Goal: Task Accomplishment & Management: Complete application form

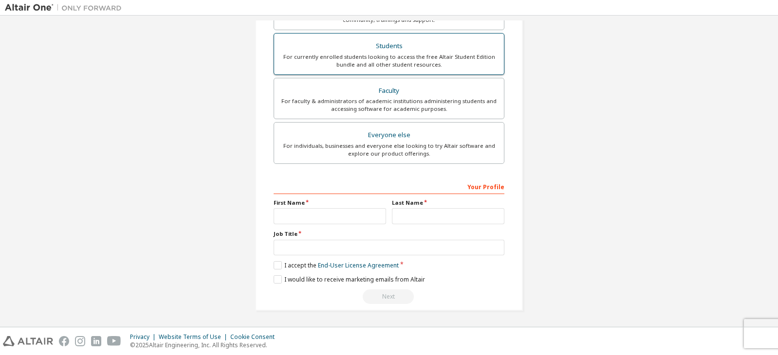
scroll to position [214, 0]
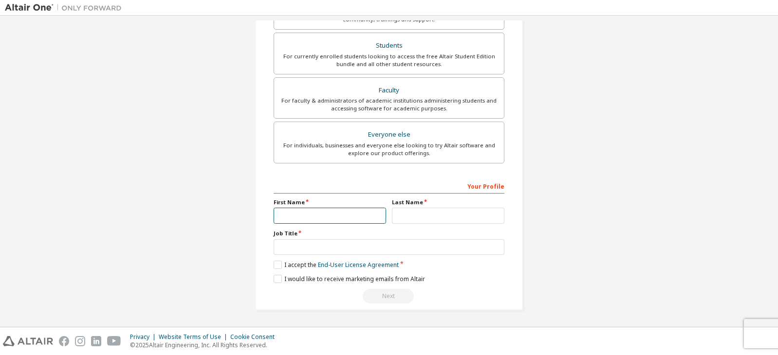
click at [337, 215] on input "text" at bounding box center [330, 216] width 112 height 16
type input "*******"
click at [414, 215] on input "text" at bounding box center [448, 216] width 112 height 16
type input "*********"
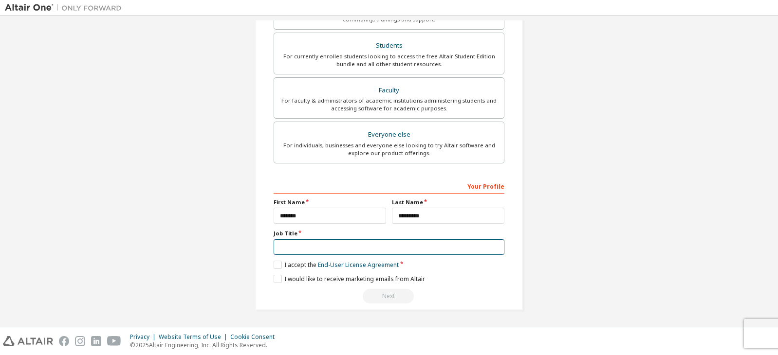
click at [355, 251] on input "text" at bounding box center [389, 247] width 231 height 16
type input "*******"
click at [277, 264] on label "I accept the End-User License Agreement" at bounding box center [336, 265] width 125 height 8
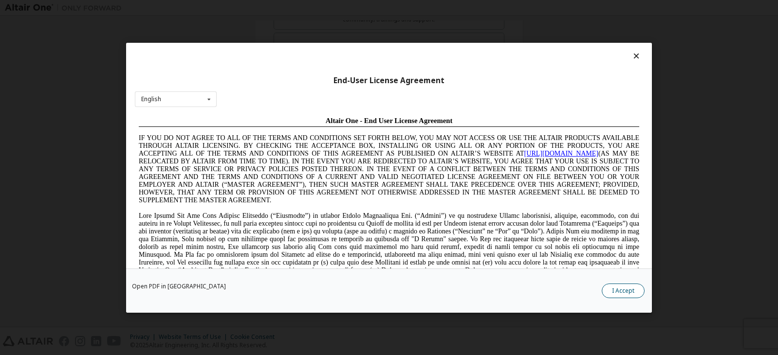
scroll to position [0, 0]
click at [615, 293] on button "I Accept" at bounding box center [623, 291] width 43 height 15
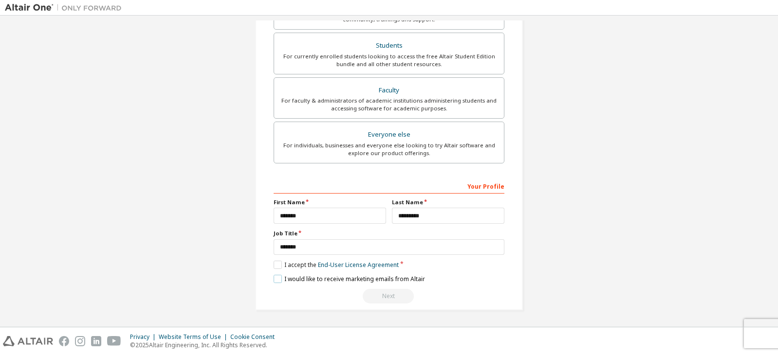
click at [276, 278] on label "I would like to receive marketing emails from Altair" at bounding box center [349, 279] width 151 height 8
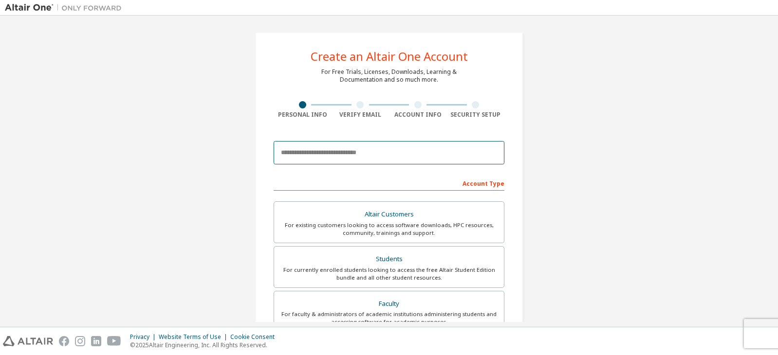
click at [379, 150] on input "email" at bounding box center [389, 152] width 231 height 23
type input "**********"
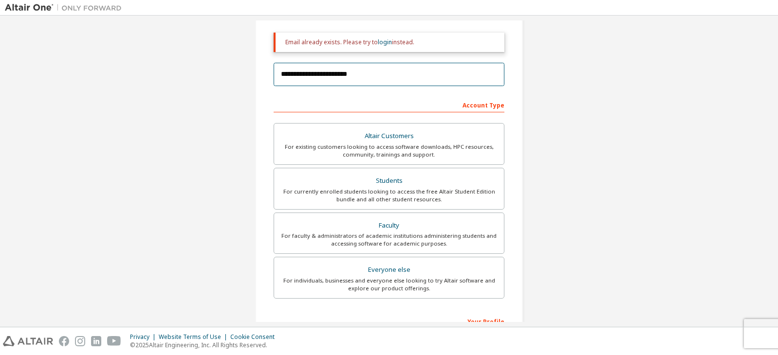
scroll to position [101, 0]
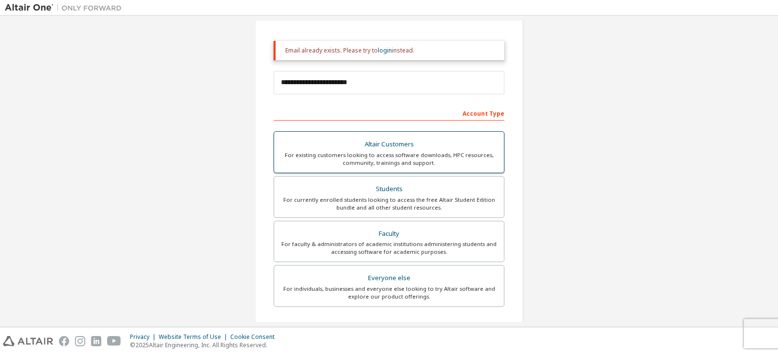
click at [434, 171] on label "Altair Customers For existing customers looking to access software downloads, H…" at bounding box center [389, 152] width 231 height 42
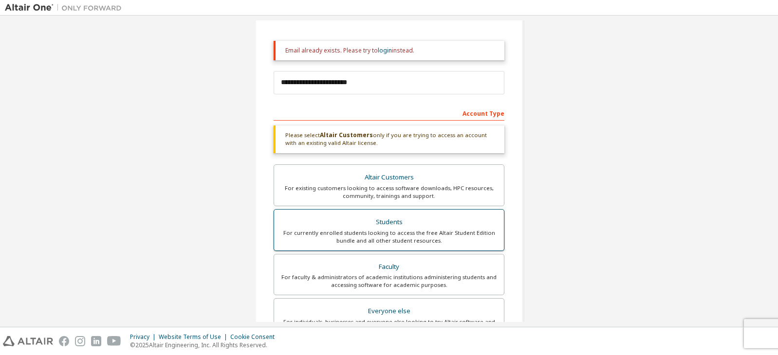
click at [430, 230] on div "For currently enrolled students looking to access the free Altair Student Editi…" at bounding box center [389, 237] width 218 height 16
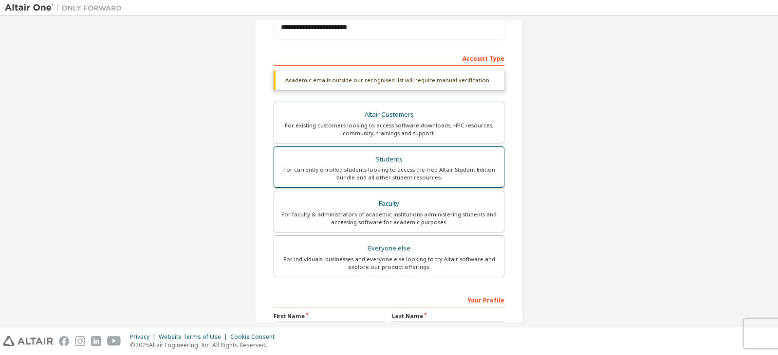
scroll to position [169, 0]
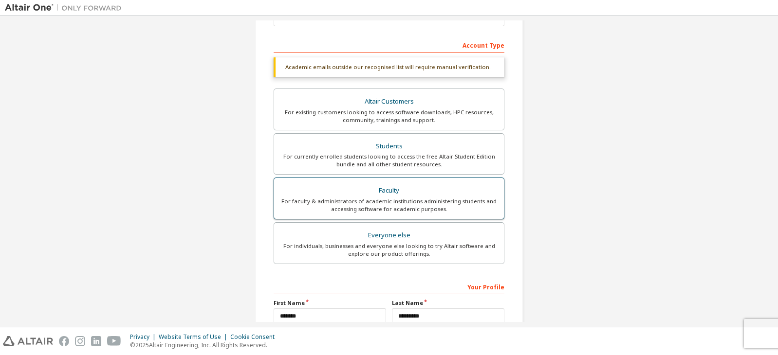
click at [462, 193] on div "Faculty" at bounding box center [389, 191] width 218 height 14
click at [431, 240] on div "Everyone else" at bounding box center [389, 236] width 218 height 14
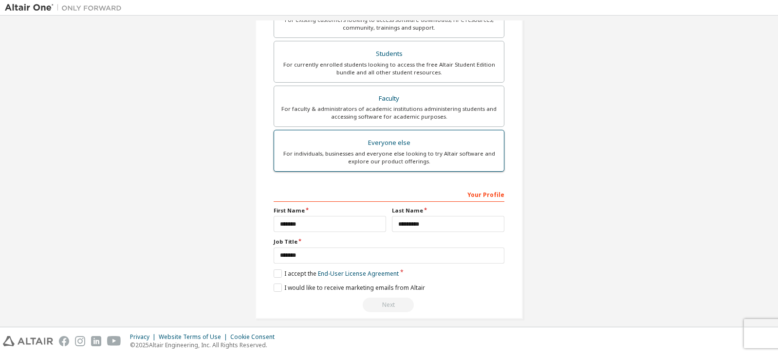
scroll to position [245, 0]
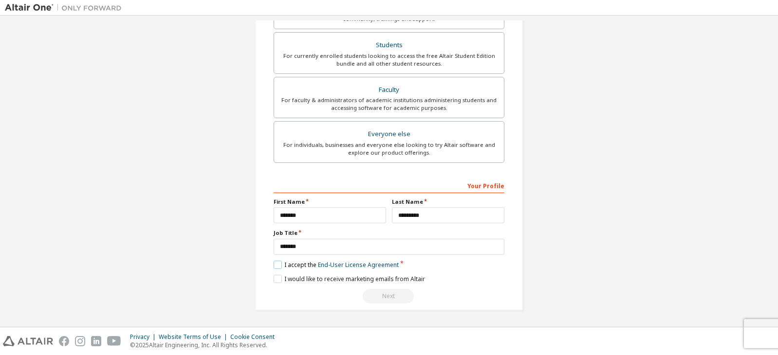
click at [278, 267] on label "I accept the End-User License Agreement" at bounding box center [336, 265] width 125 height 8
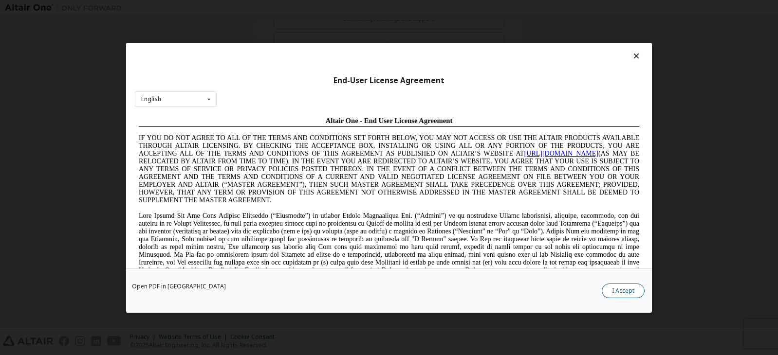
scroll to position [0, 0]
click at [622, 292] on button "I Accept" at bounding box center [623, 291] width 43 height 15
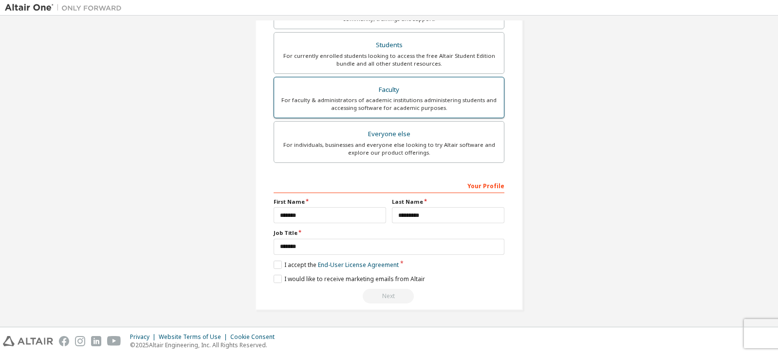
click at [427, 100] on div "For faculty & administrators of academic institutions administering students an…" at bounding box center [389, 104] width 218 height 16
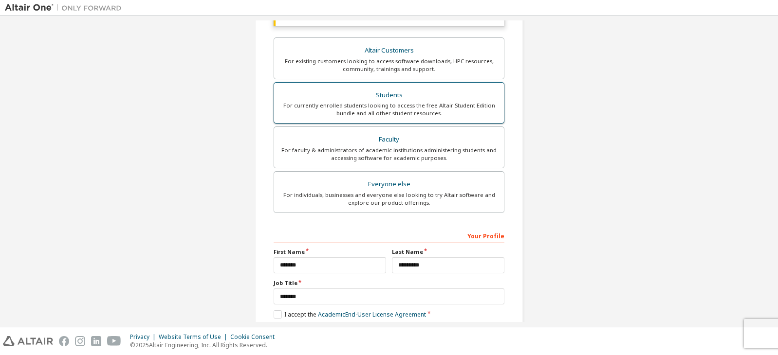
scroll to position [214, 0]
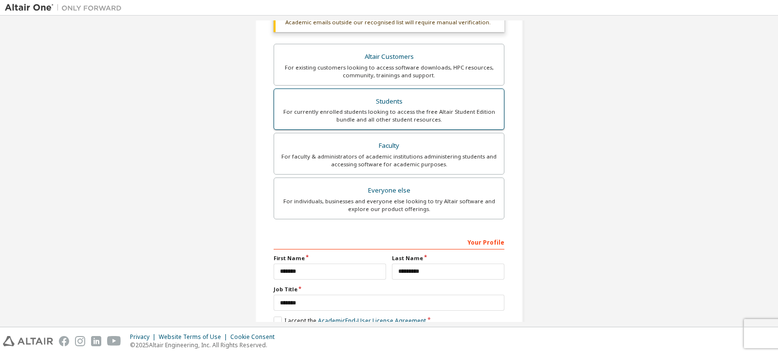
click at [393, 104] on div "Students" at bounding box center [389, 102] width 218 height 14
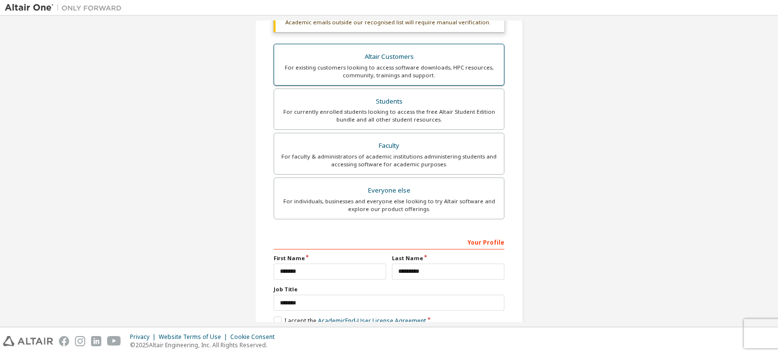
click at [402, 66] on div "For existing customers looking to access software downloads, HPC resources, com…" at bounding box center [389, 72] width 218 height 16
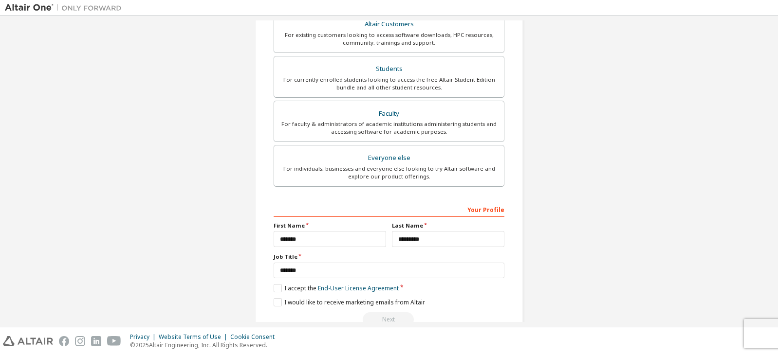
scroll to position [277, 0]
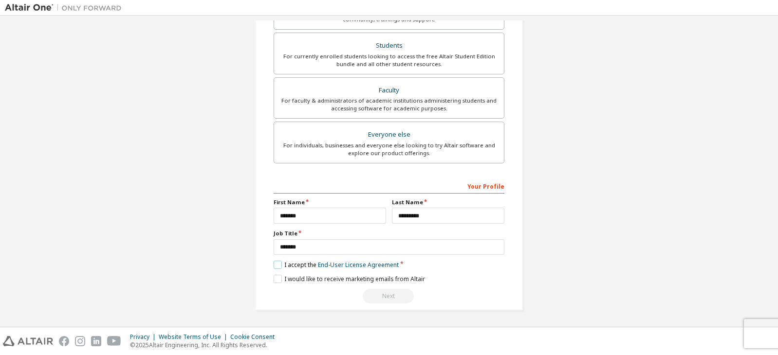
click at [274, 266] on label "I accept the End-User License Agreement" at bounding box center [336, 265] width 125 height 8
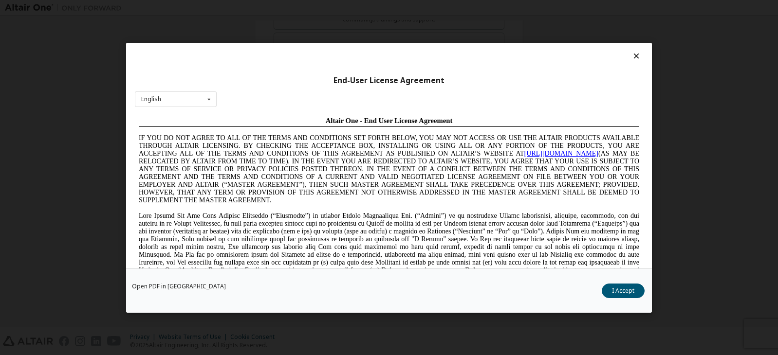
scroll to position [0, 0]
click at [628, 289] on button "I Accept" at bounding box center [623, 291] width 43 height 15
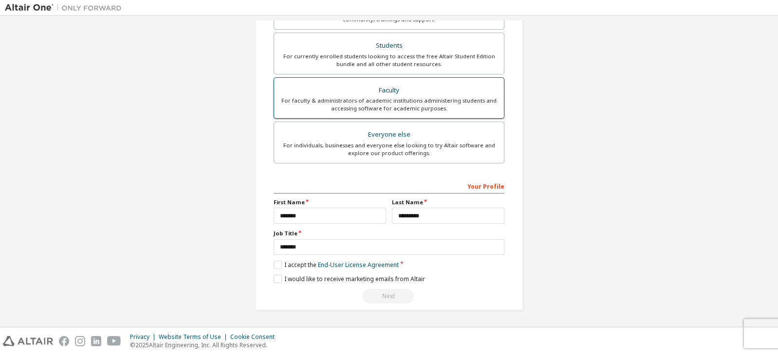
click at [399, 104] on div "For faculty & administrators of academic institutions administering students an…" at bounding box center [389, 105] width 218 height 16
click at [414, 49] on div "Students" at bounding box center [389, 46] width 218 height 14
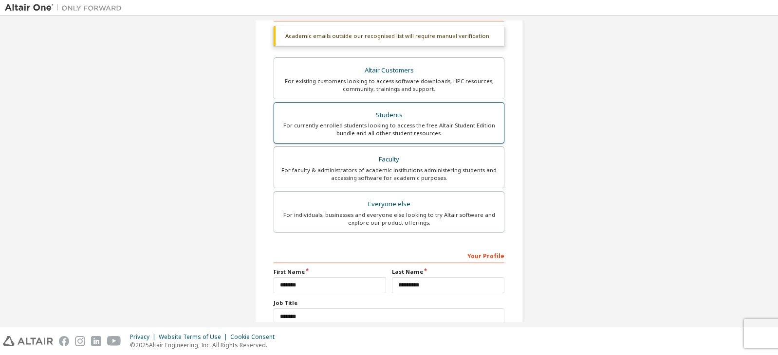
scroll to position [176, 0]
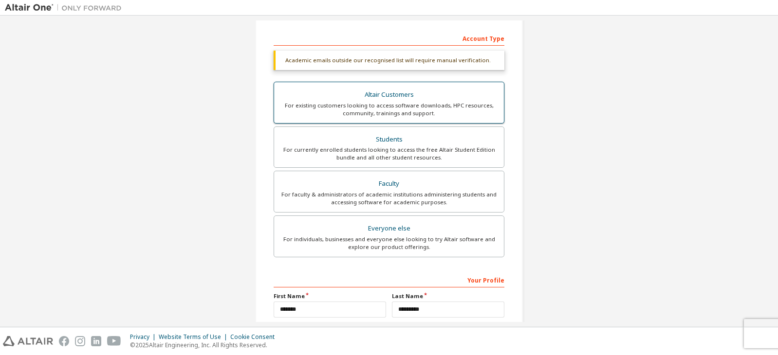
click at [384, 97] on div "Altair Customers" at bounding box center [389, 95] width 218 height 14
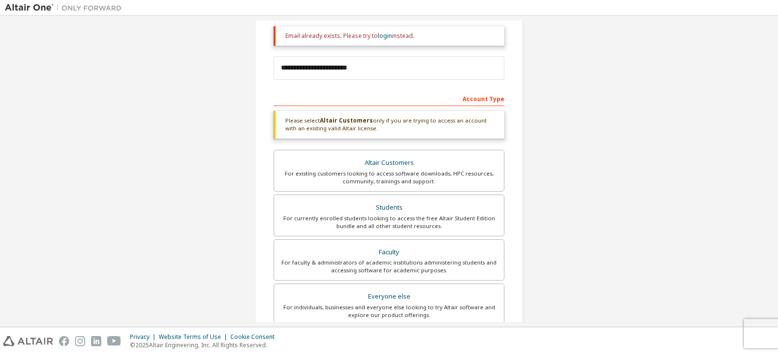
scroll to position [100, 0]
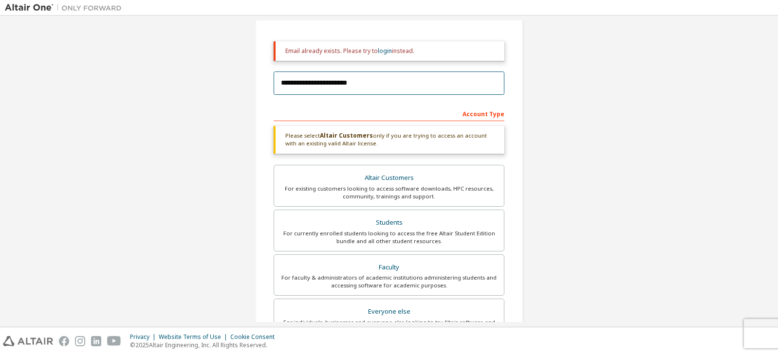
click at [383, 86] on input "**********" at bounding box center [389, 83] width 231 height 23
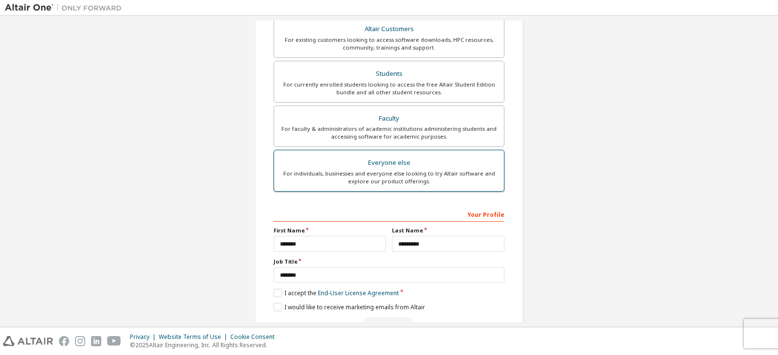
scroll to position [277, 0]
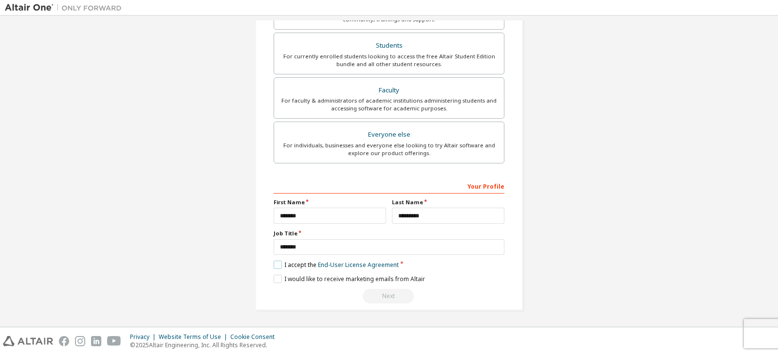
click at [274, 264] on label "I accept the End-User License Agreement" at bounding box center [336, 265] width 125 height 8
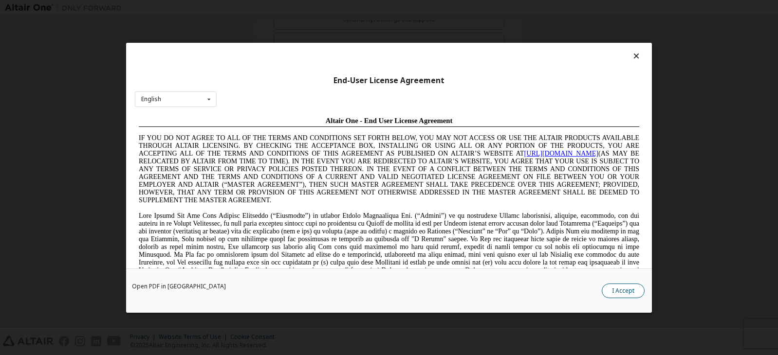
scroll to position [0, 0]
click at [623, 286] on button "I Accept" at bounding box center [623, 291] width 43 height 15
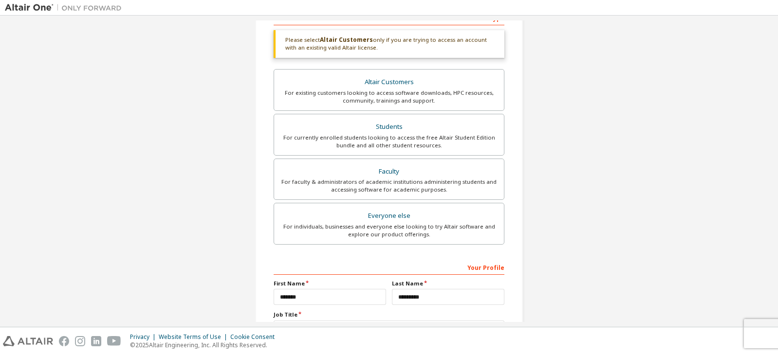
scroll to position [160, 0]
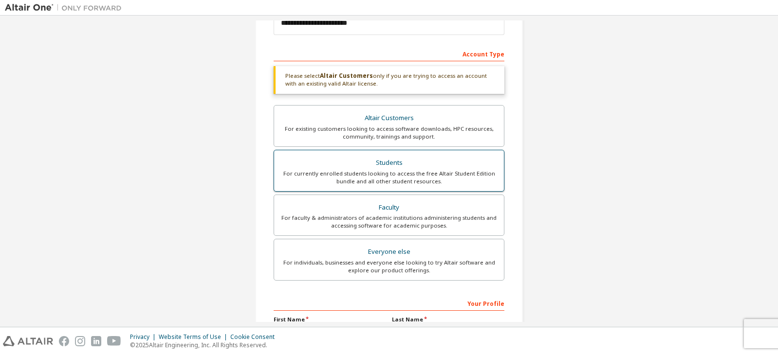
click at [436, 180] on div "For currently enrolled students looking to access the free Altair Student Editi…" at bounding box center [389, 178] width 218 height 16
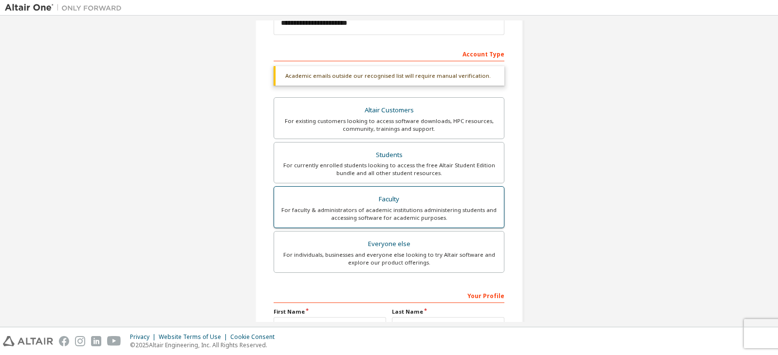
click at [435, 217] on div "For faculty & administrators of academic institutions administering students an…" at bounding box center [389, 214] width 218 height 16
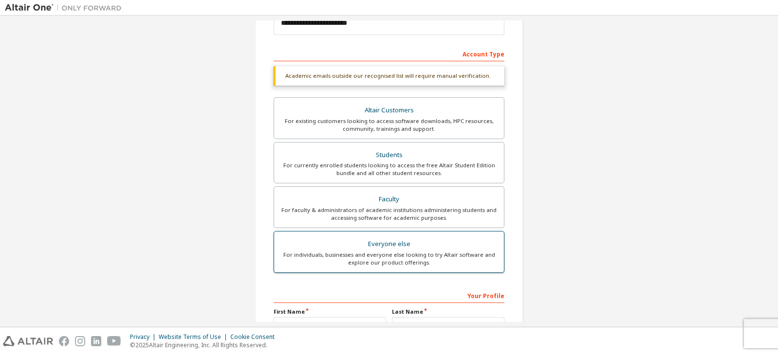
click at [428, 271] on label "Everyone else For individuals, businesses and everyone else looking to try Alta…" at bounding box center [389, 252] width 231 height 42
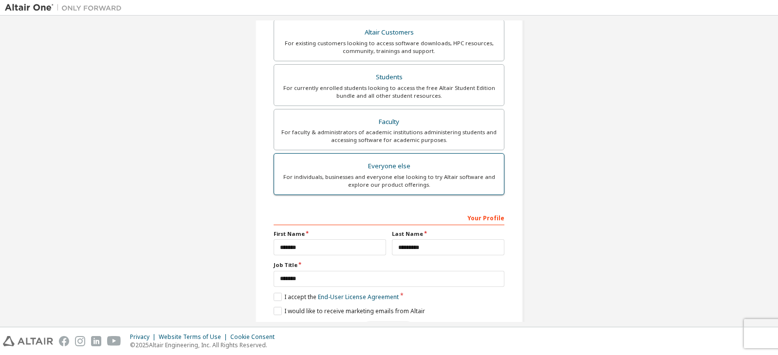
scroll to position [245, 0]
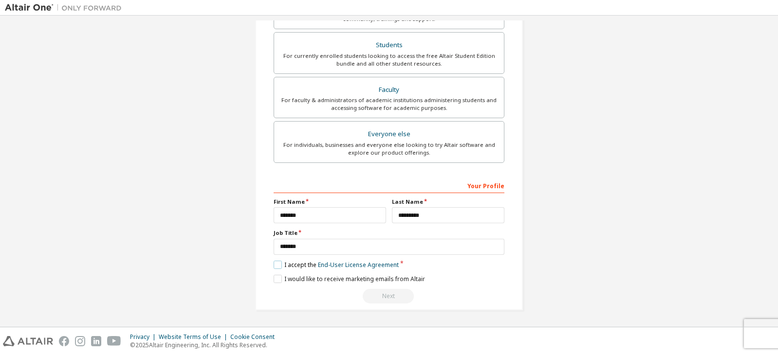
click at [275, 267] on label "I accept the End-User License Agreement" at bounding box center [336, 265] width 125 height 8
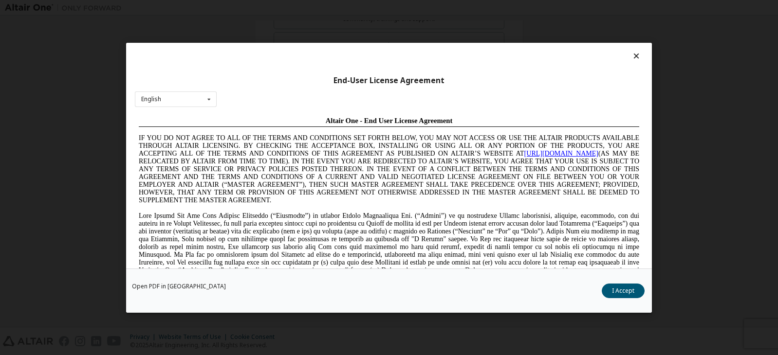
scroll to position [0, 0]
click at [621, 291] on button "I Accept" at bounding box center [623, 291] width 43 height 15
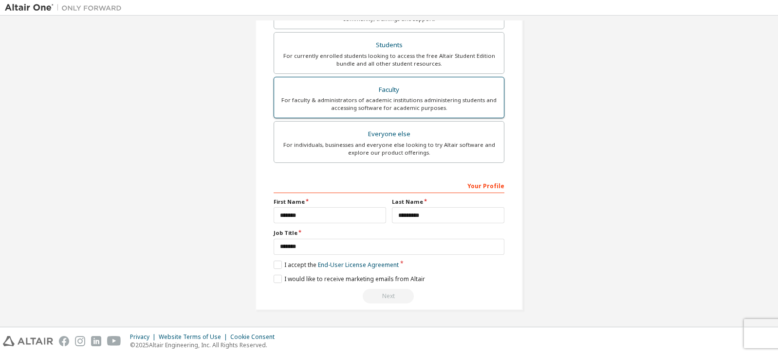
click at [370, 91] on div "Faculty" at bounding box center [389, 90] width 218 height 14
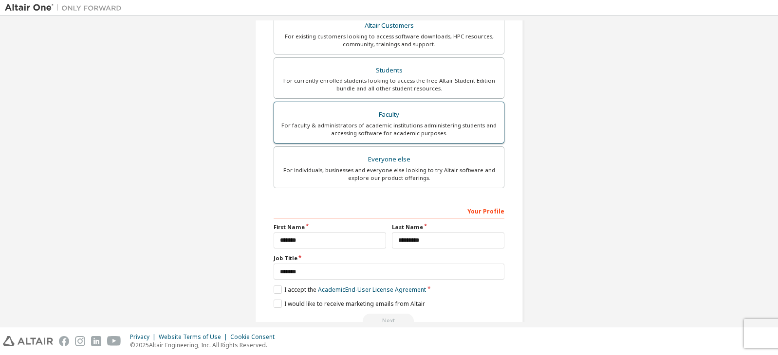
scroll to position [270, 0]
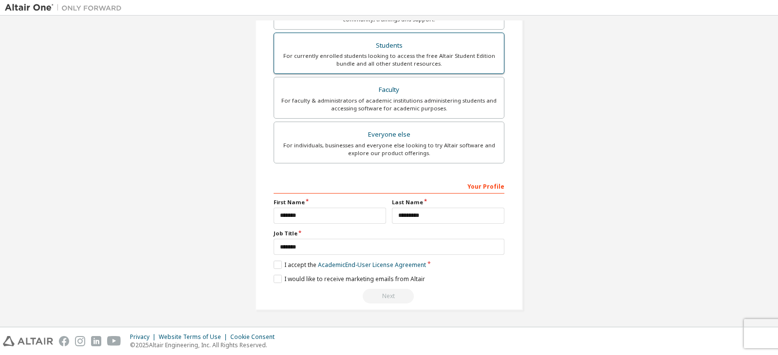
click at [387, 58] on div "For currently enrolled students looking to access the free Altair Student Editi…" at bounding box center [389, 60] width 218 height 16
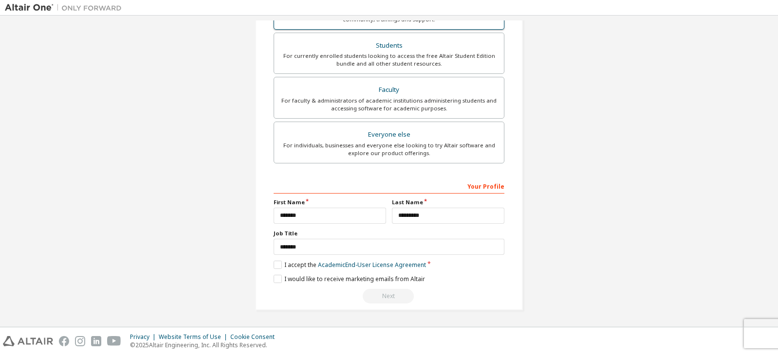
click at [410, 24] on label "Altair Customers For existing customers looking to access software downloads, H…" at bounding box center [389, 9] width 231 height 42
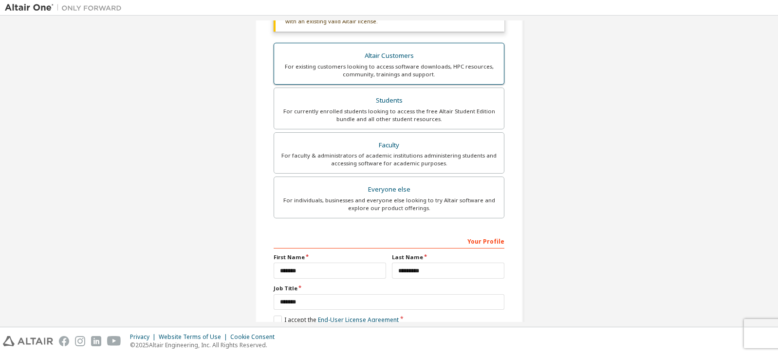
scroll to position [208, 0]
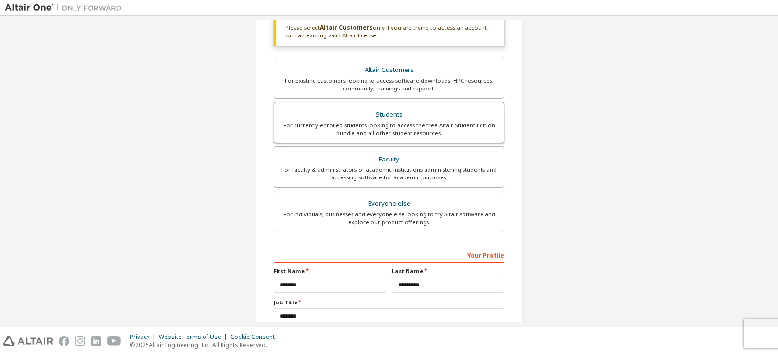
click at [376, 125] on div "For currently enrolled students looking to access the free Altair Student Editi…" at bounding box center [389, 130] width 218 height 16
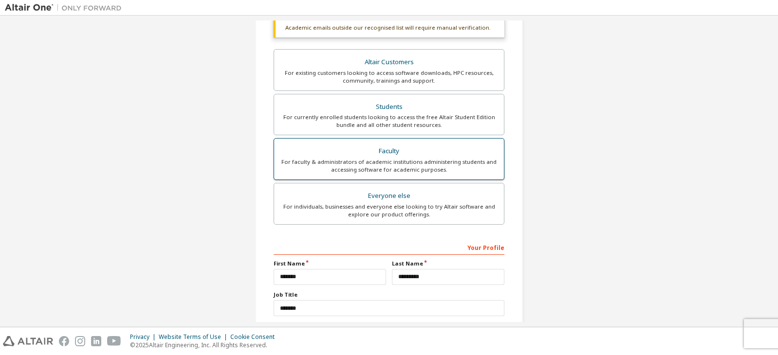
click at [372, 163] on div "For faculty & administrators of academic institutions administering students an…" at bounding box center [389, 166] width 218 height 16
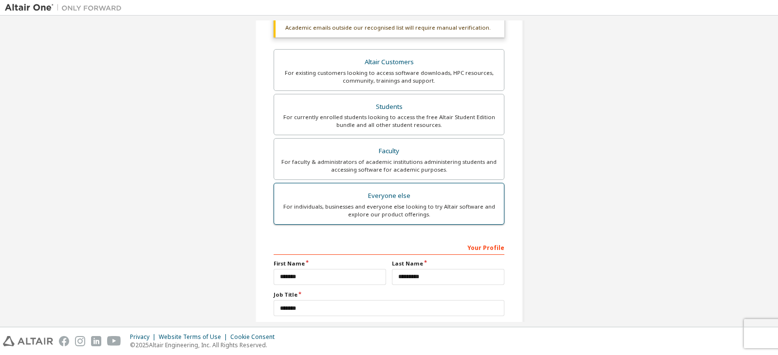
click at [374, 209] on div "For individuals, businesses and everyone else looking to try Altair software an…" at bounding box center [389, 211] width 218 height 16
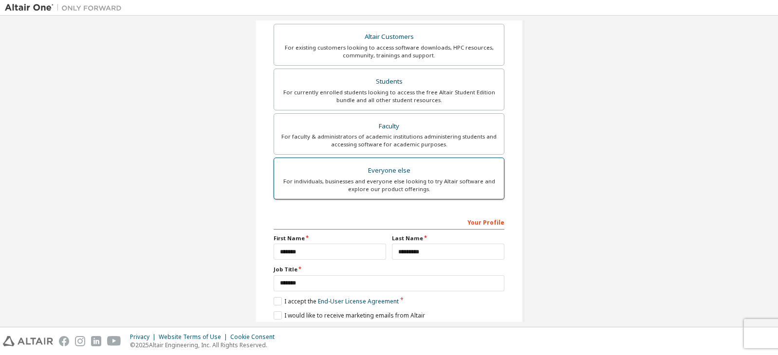
scroll to position [245, 0]
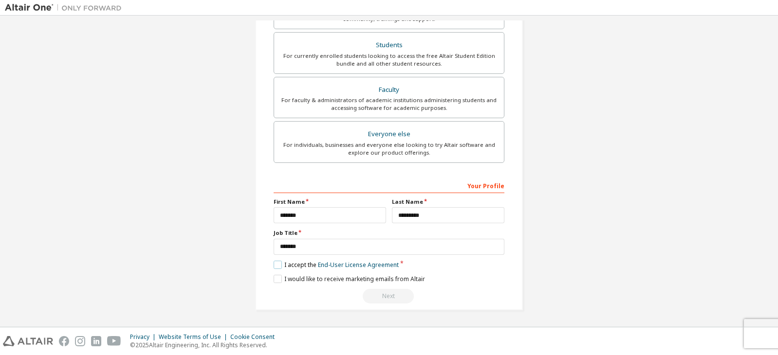
click at [276, 264] on label "I accept the End-User License Agreement" at bounding box center [336, 265] width 125 height 8
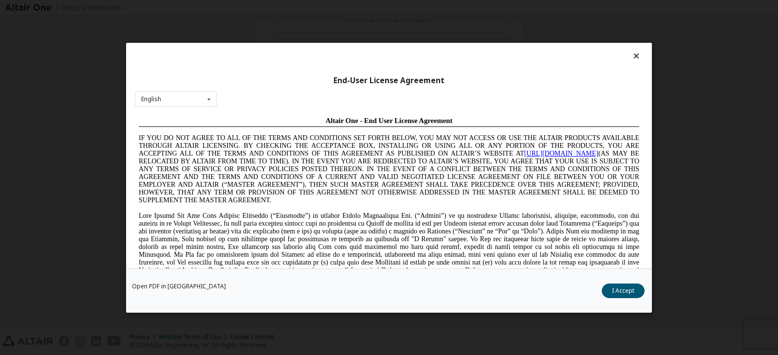
scroll to position [0, 0]
click at [624, 293] on button "I Accept" at bounding box center [623, 291] width 43 height 15
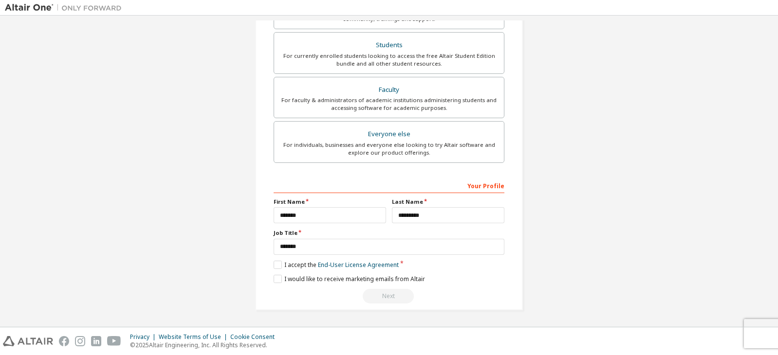
click at [403, 302] on div "Next" at bounding box center [389, 296] width 231 height 15
